Goal: Communication & Community: Answer question/provide support

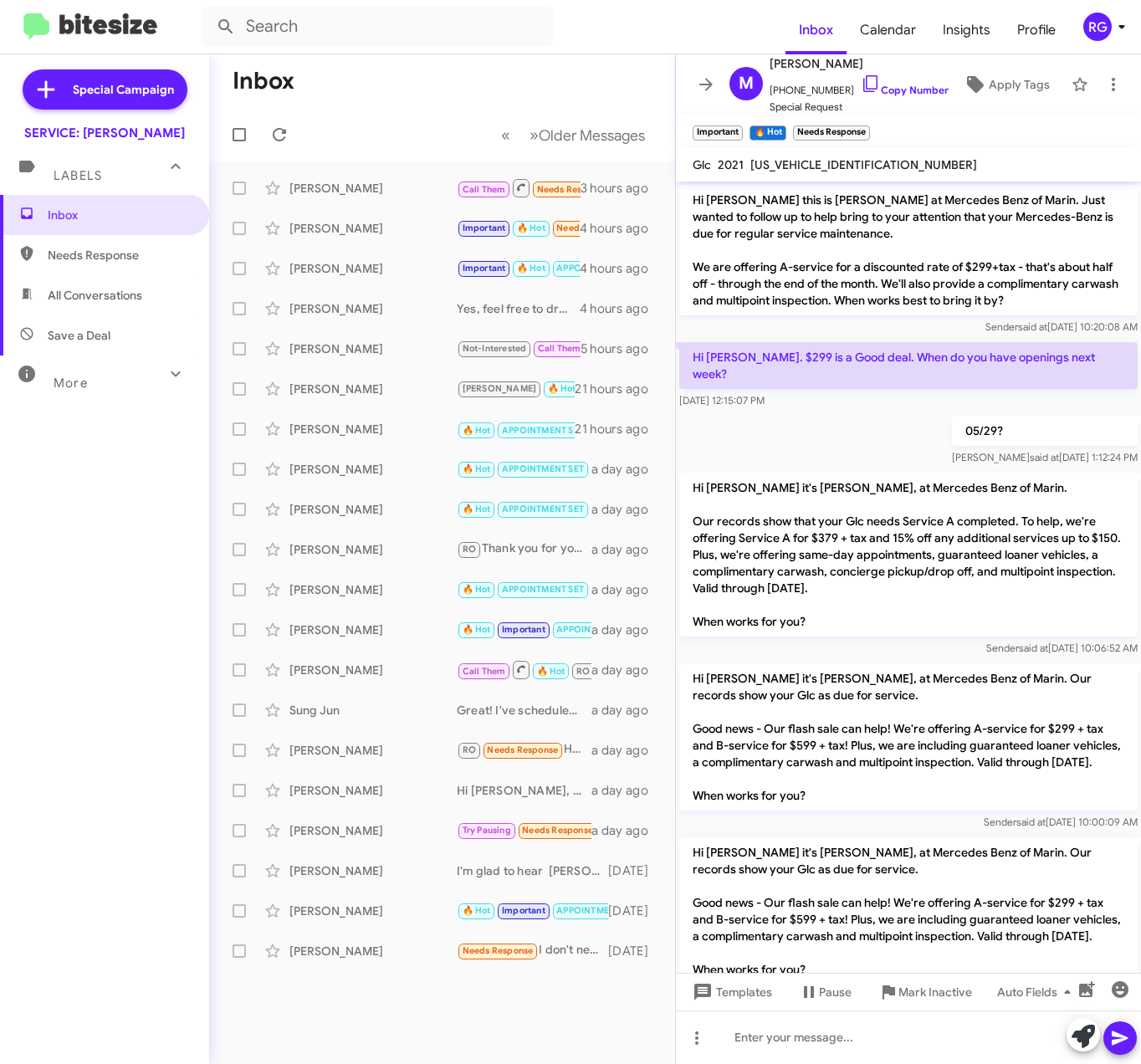
scroll to position [972, 0]
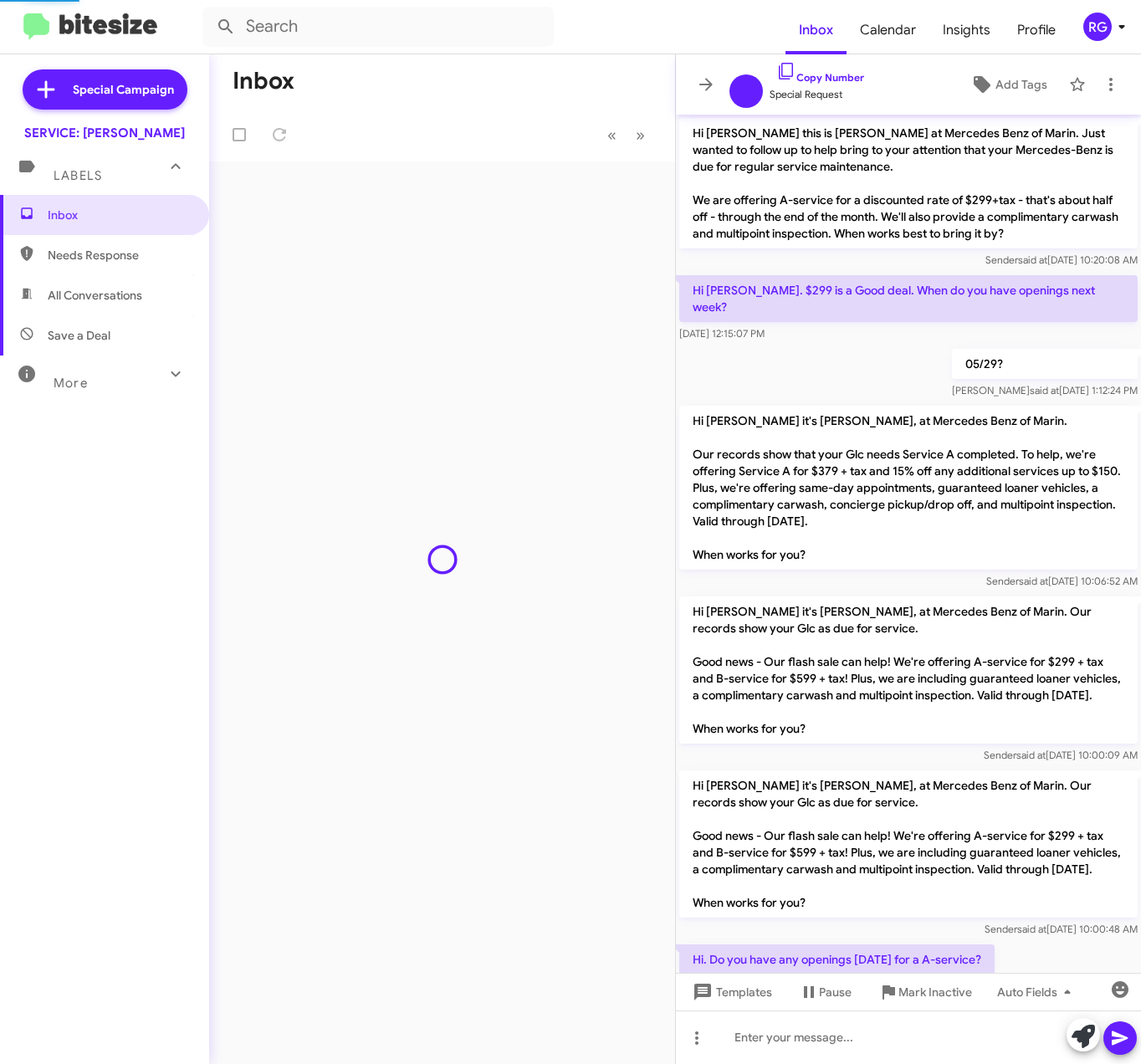
scroll to position [932, 0]
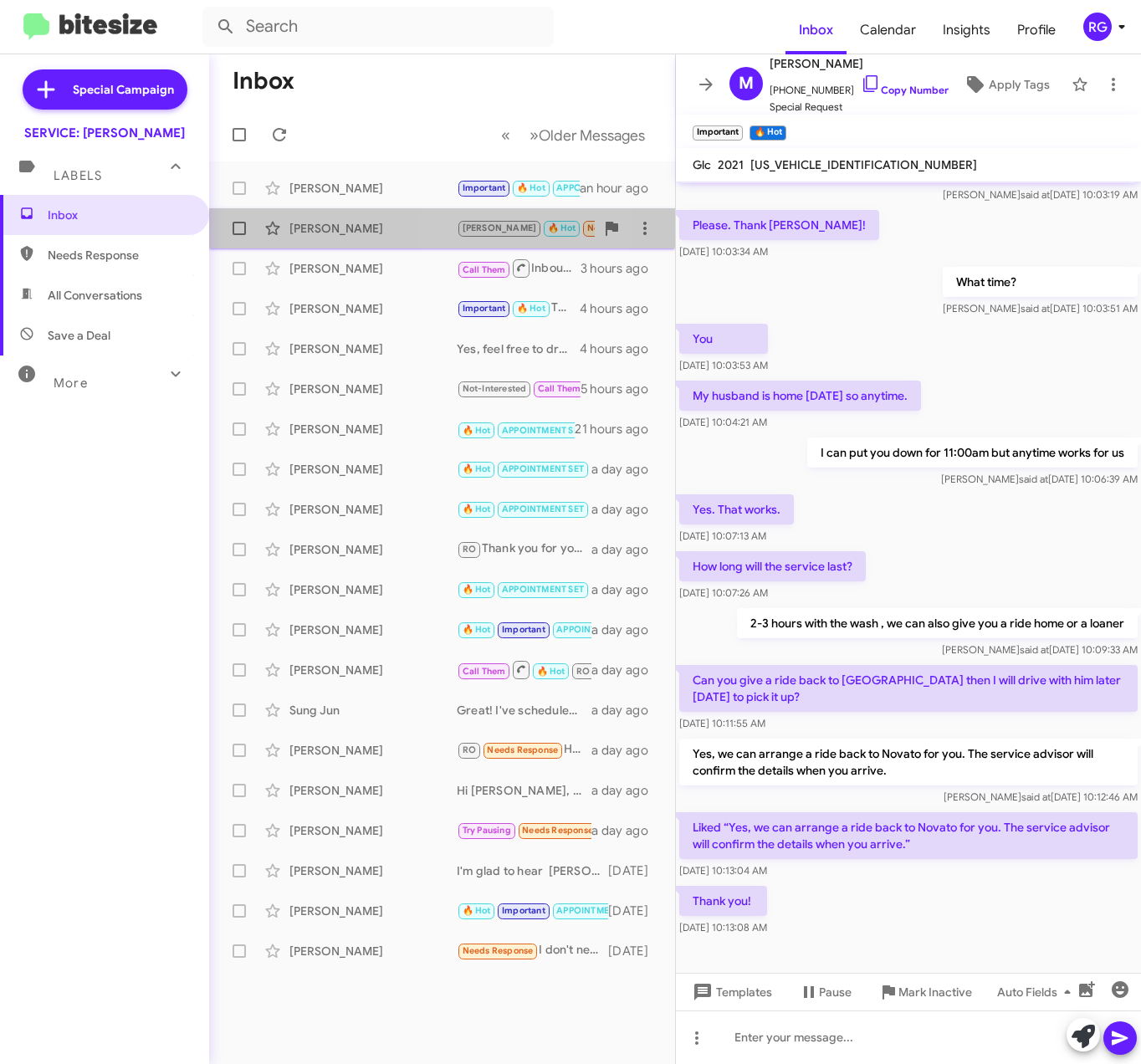
click at [458, 213] on div "Roghieh Naseri RAUL 🔥 Hot Needs Response Important Hi Omar, it's Rajan I left m…" at bounding box center [442, 228] width 439 height 34
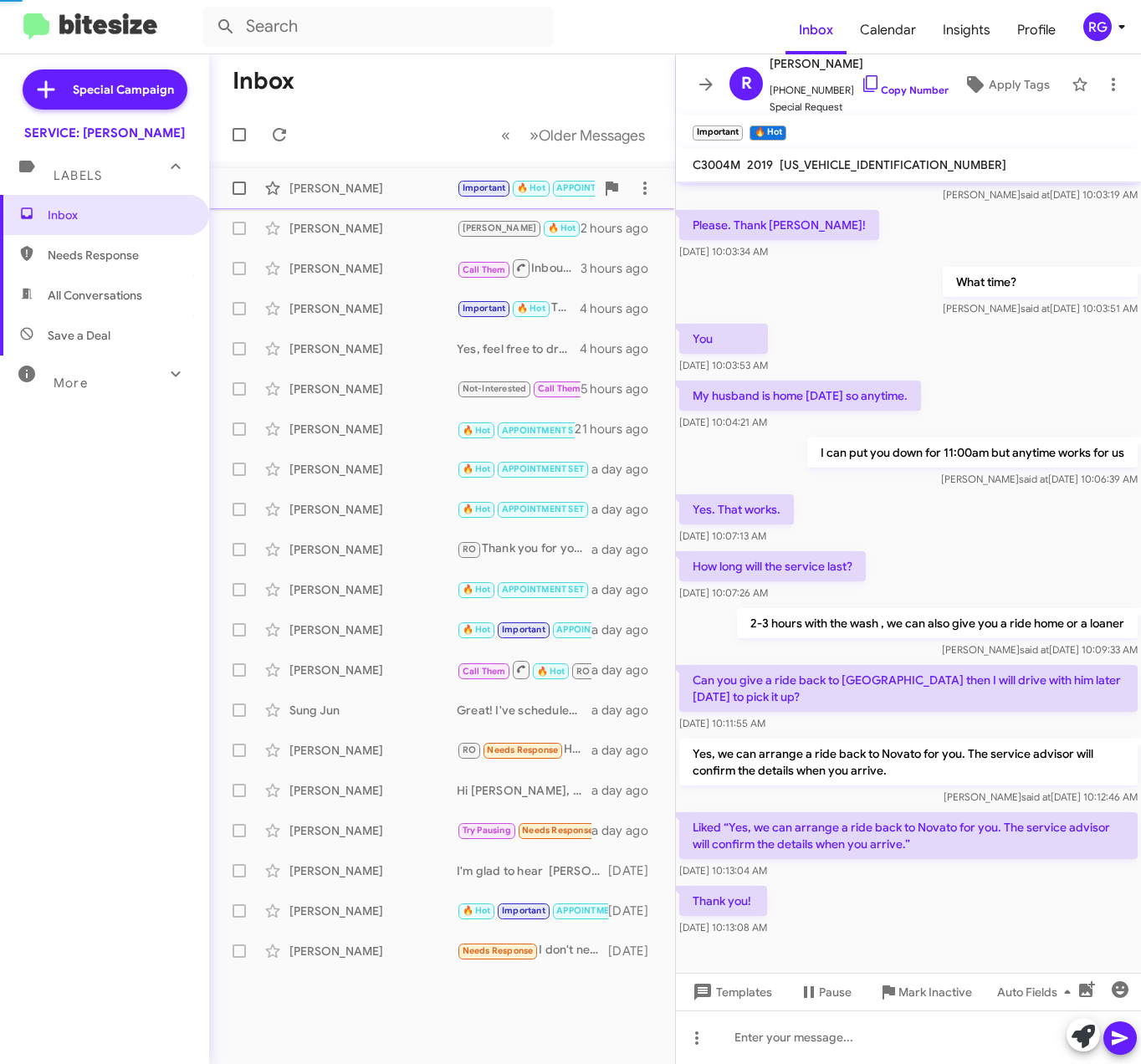
click at [439, 199] on div "Tracy Parasole Important 🔥 Hot APPOINTMENT SET RO Historic RO Responded Histori…" at bounding box center [442, 188] width 439 height 34
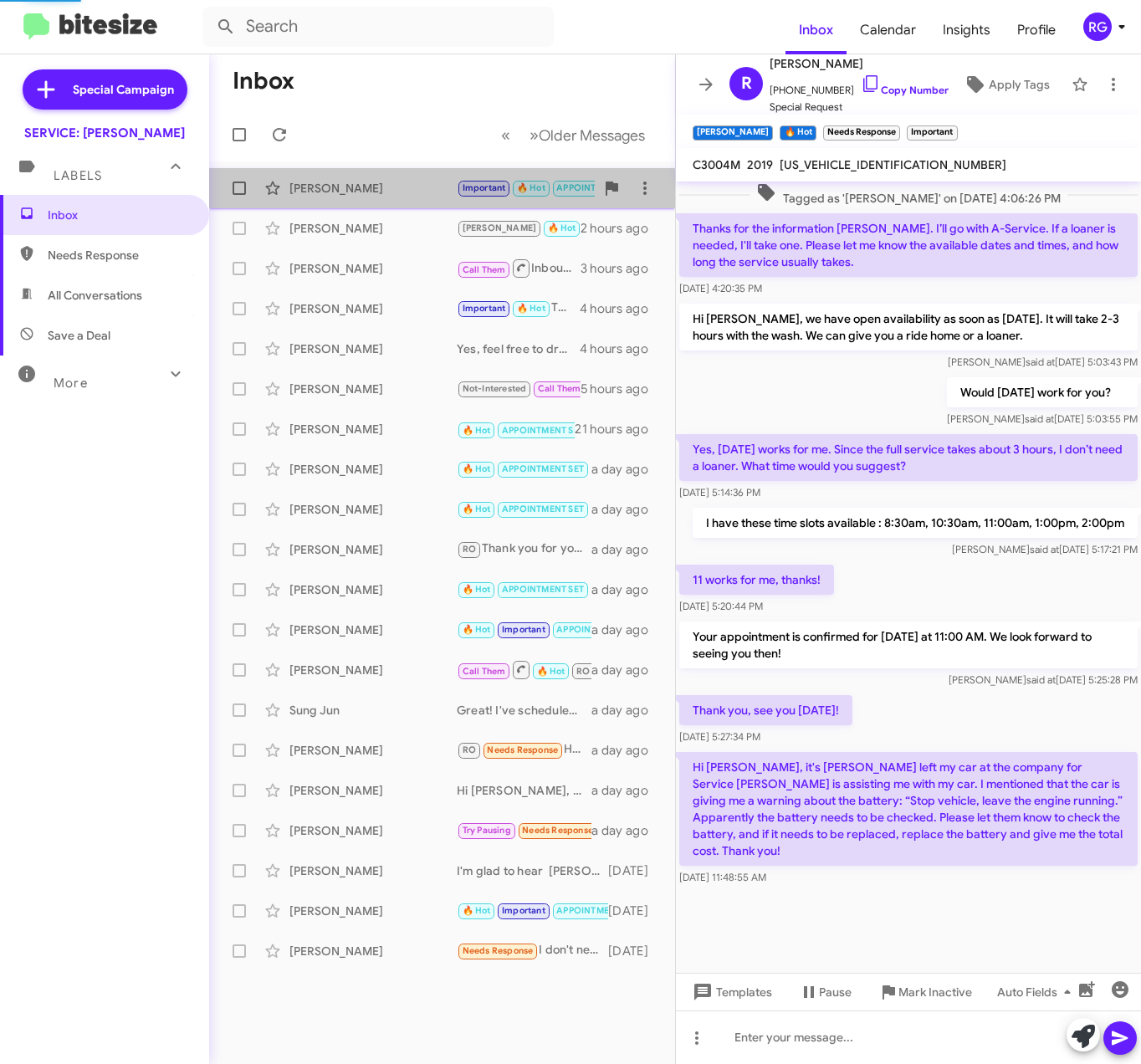
scroll to position [1039, 0]
